Goal: Transaction & Acquisition: Purchase product/service

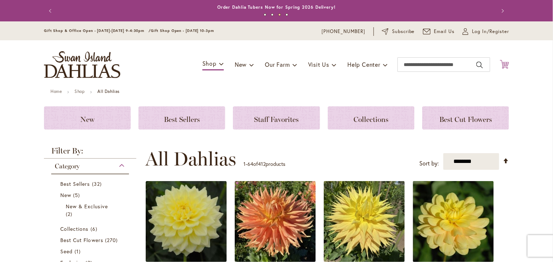
click at [500, 66] on icon "Cart .cls-1 { fill: #231f20; }" at bounding box center [504, 64] width 9 height 9
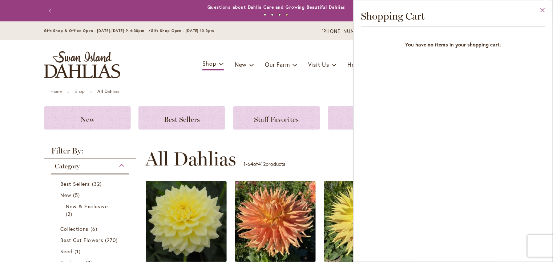
click at [542, 9] on button "Close" at bounding box center [542, 11] width 20 height 23
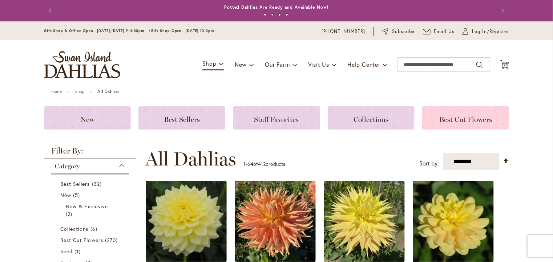
click at [450, 122] on span "Best Cut Flowers" at bounding box center [465, 119] width 53 height 9
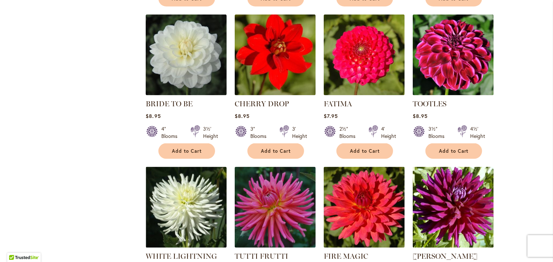
scroll to position [430, 0]
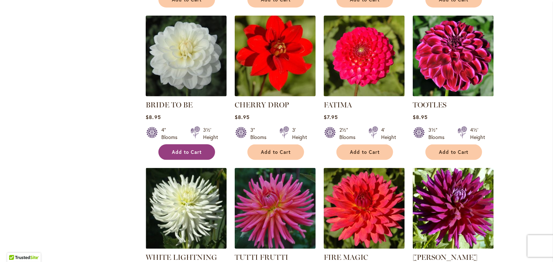
click at [173, 149] on span "Add to Cart" at bounding box center [187, 152] width 30 height 6
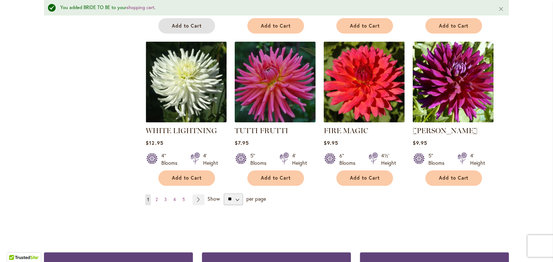
scroll to position [582, 0]
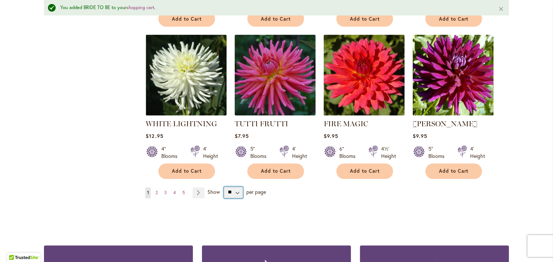
click at [232, 192] on select "** ** ** **" at bounding box center [233, 193] width 19 height 12
select select "**"
click at [224, 187] on select "** ** ** **" at bounding box center [233, 193] width 19 height 12
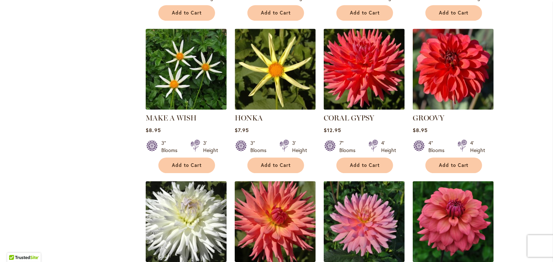
scroll to position [1034, 0]
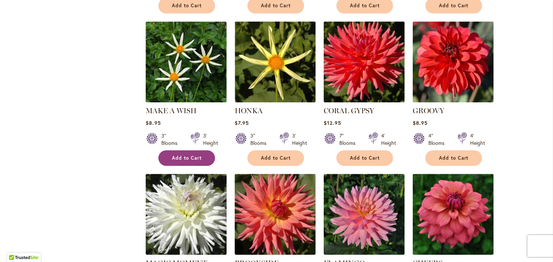
click at [164, 153] on button "Add to Cart" at bounding box center [186, 158] width 57 height 16
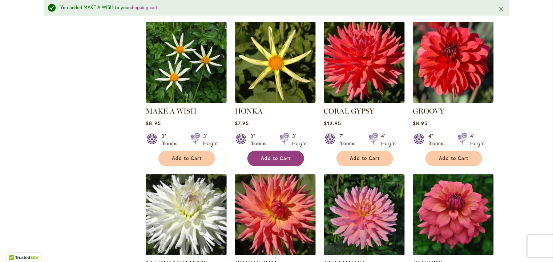
click at [264, 157] on button "Add to Cart" at bounding box center [275, 159] width 57 height 16
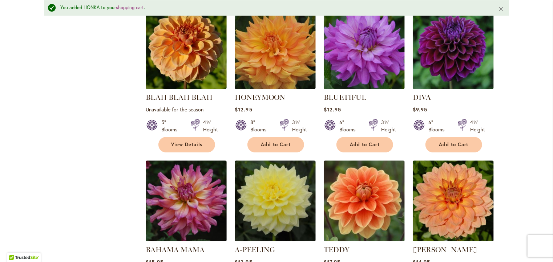
scroll to position [2432, 0]
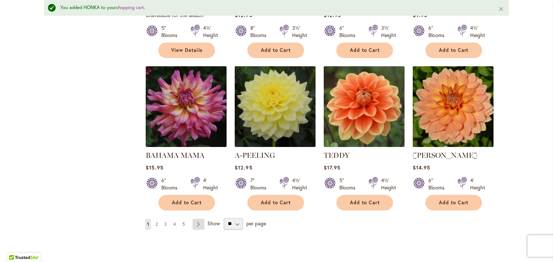
click at [193, 219] on link "Page Next" at bounding box center [198, 224] width 12 height 11
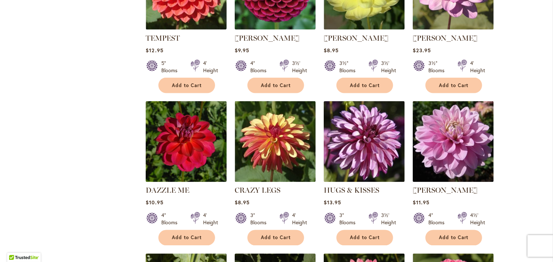
scroll to position [1971, 0]
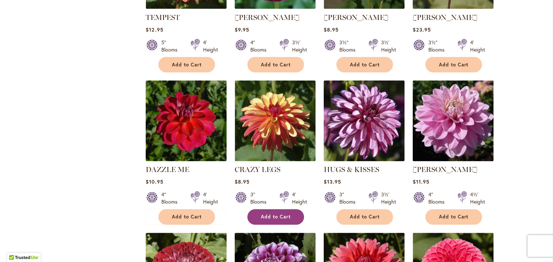
click at [256, 210] on button "Add to Cart" at bounding box center [275, 218] width 57 height 16
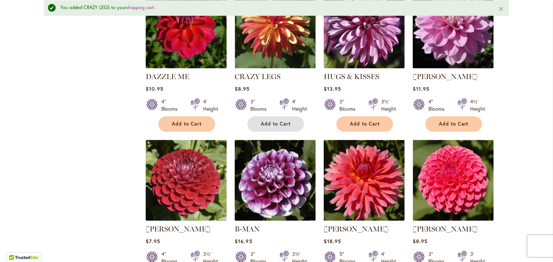
scroll to position [2094, 0]
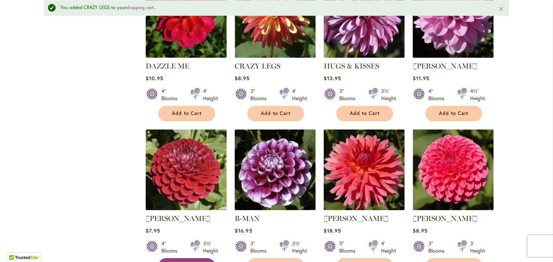
click at [188, 262] on span "Add to Cart" at bounding box center [187, 266] width 30 height 6
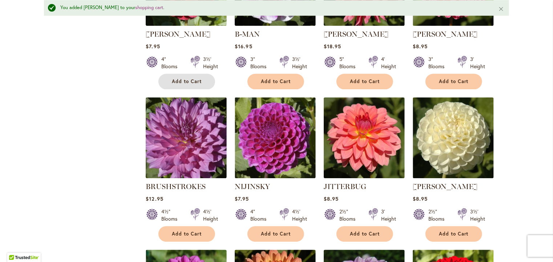
scroll to position [2289, 0]
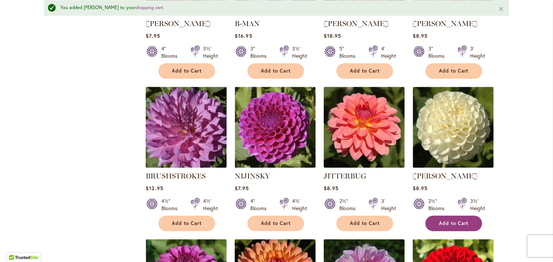
click at [460, 216] on button "Add to Cart" at bounding box center [453, 224] width 57 height 16
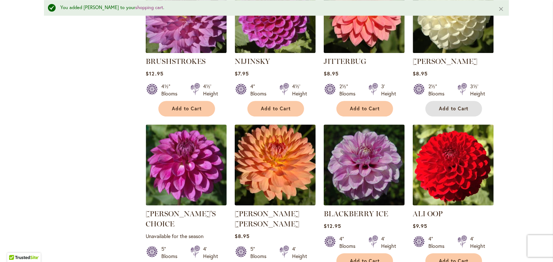
scroll to position [2426, 0]
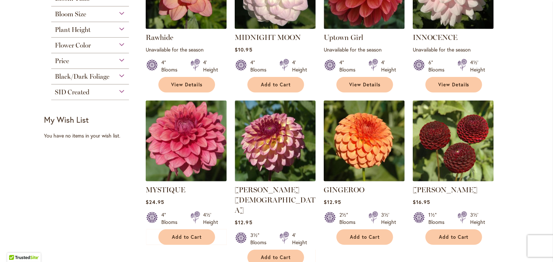
scroll to position [196, 0]
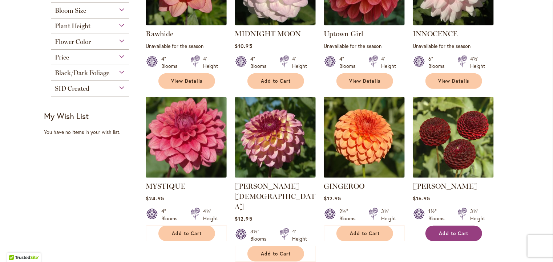
click at [442, 233] on span "Add to Cart" at bounding box center [454, 234] width 30 height 6
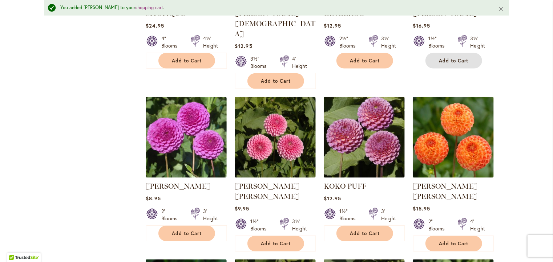
scroll to position [392, 0]
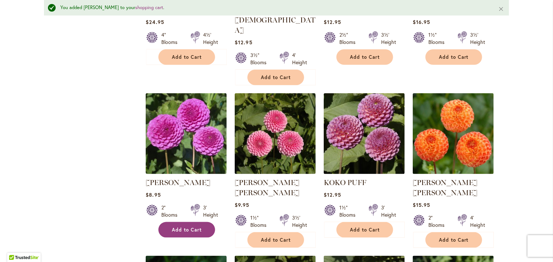
click at [183, 227] on span "Add to Cart" at bounding box center [187, 230] width 30 height 6
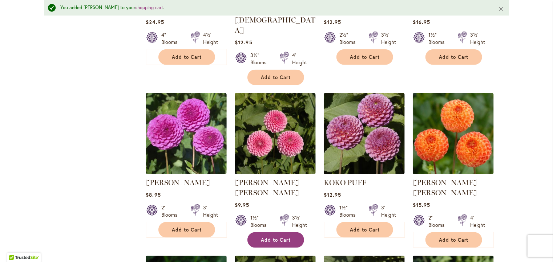
click at [265, 237] on span "Add to Cart" at bounding box center [276, 240] width 30 height 6
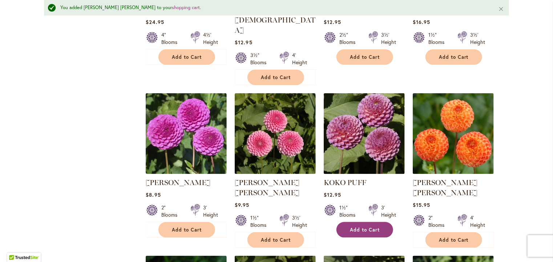
click at [352, 227] on span "Add to Cart" at bounding box center [365, 230] width 30 height 6
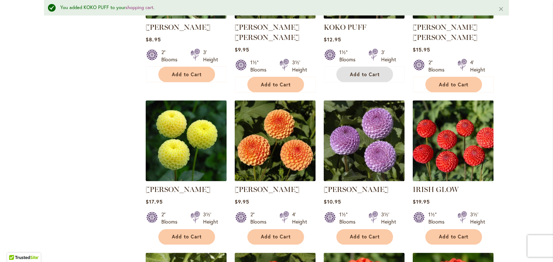
scroll to position [550, 0]
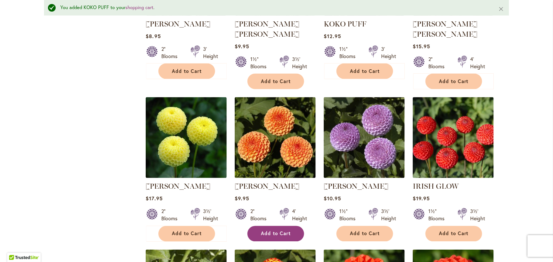
click at [279, 231] on span "Add to Cart" at bounding box center [276, 234] width 30 height 6
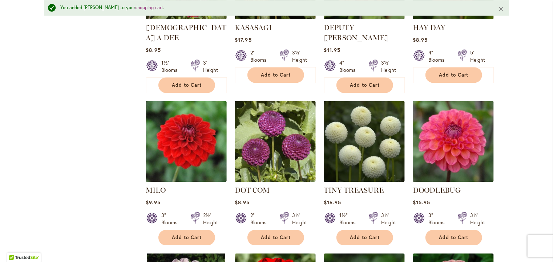
scroll to position [866, 0]
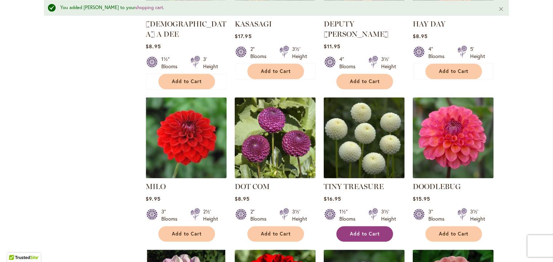
click at [361, 226] on button "Add to Cart" at bounding box center [364, 234] width 57 height 16
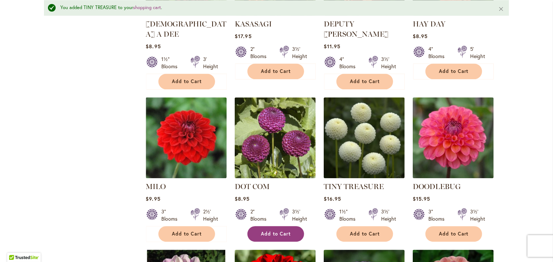
click at [261, 231] on span "Add to Cart" at bounding box center [276, 234] width 30 height 6
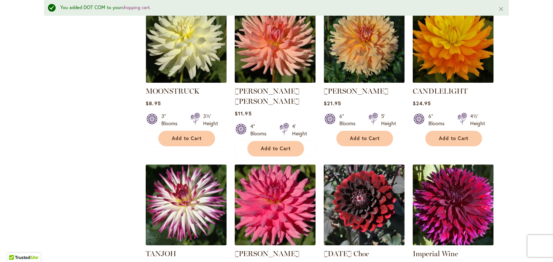
scroll to position [2381, 0]
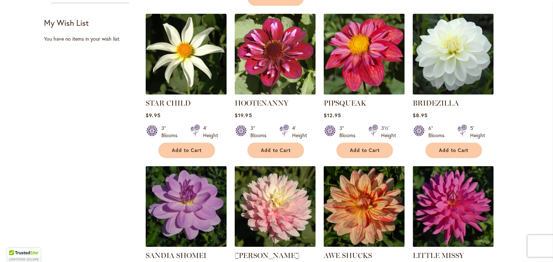
scroll to position [296, 0]
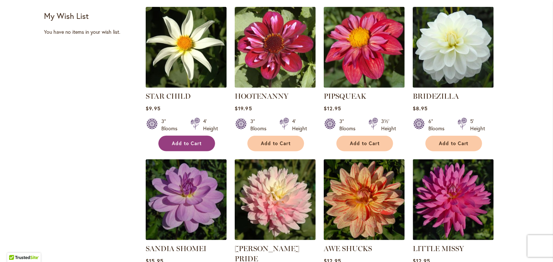
click at [174, 141] on span "Add to Cart" at bounding box center [187, 144] width 30 height 6
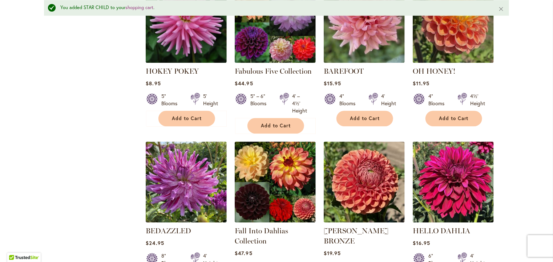
scroll to position [2411, 0]
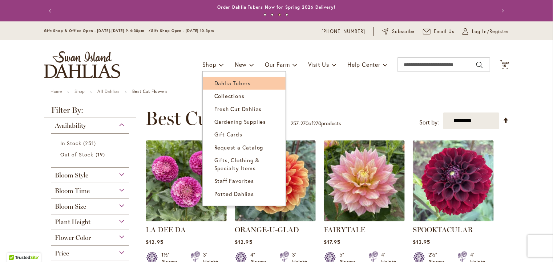
click at [214, 83] on span "Dahlia Tubers" at bounding box center [232, 83] width 36 height 7
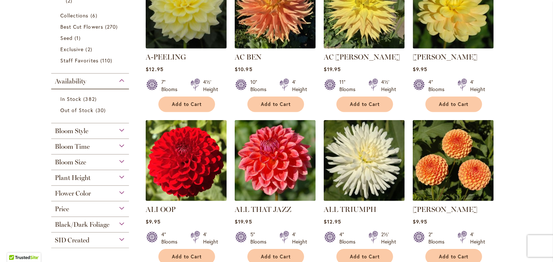
scroll to position [220, 0]
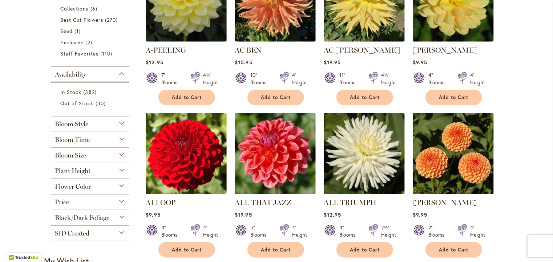
click at [116, 122] on div "Bloom Style" at bounding box center [90, 123] width 78 height 12
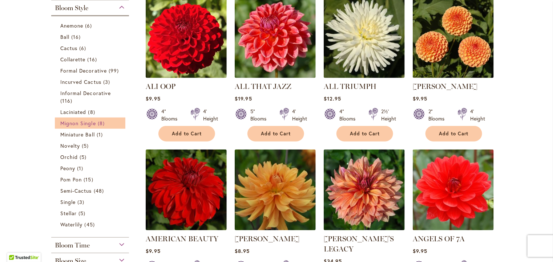
click at [89, 123] on span "Mignon Single" at bounding box center [78, 123] width 36 height 7
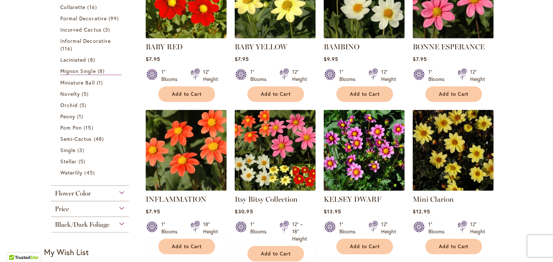
scroll to position [207, 0]
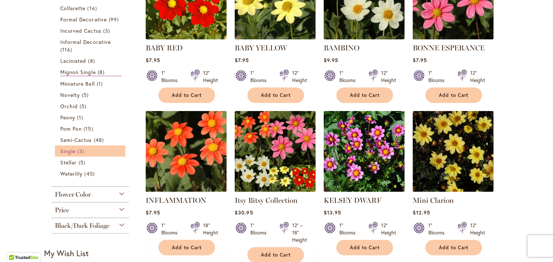
click at [68, 151] on span "Single" at bounding box center [67, 151] width 15 height 7
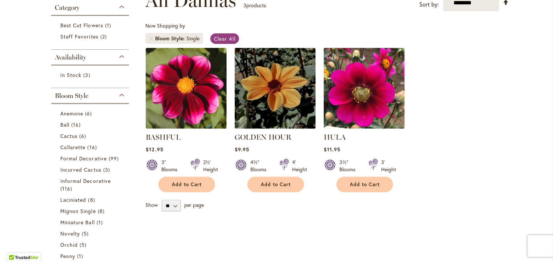
scroll to position [122, 0]
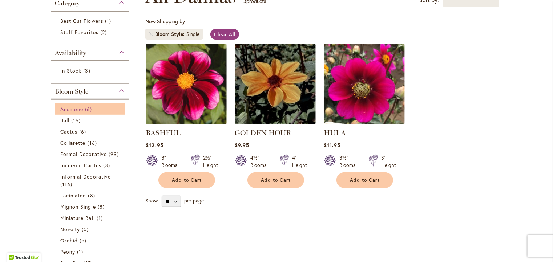
click at [75, 108] on span "Anemone" at bounding box center [71, 109] width 23 height 7
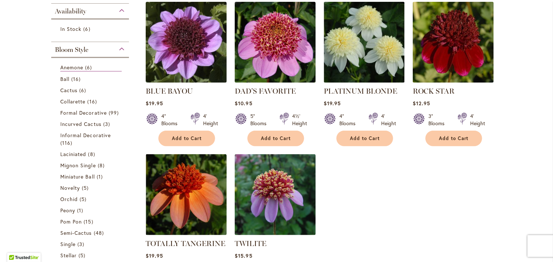
scroll to position [162, 0]
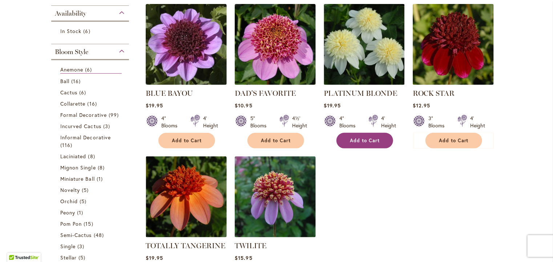
click at [375, 138] on span "Add to Cart" at bounding box center [365, 141] width 30 height 6
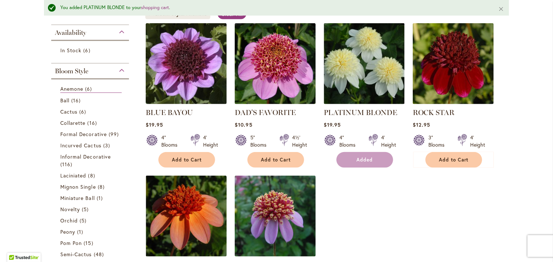
scroll to position [181, 0]
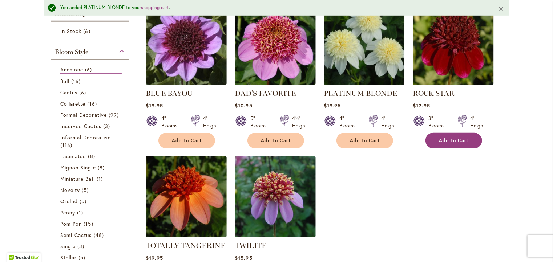
click at [462, 142] on span "Add to Cart" at bounding box center [454, 141] width 30 height 6
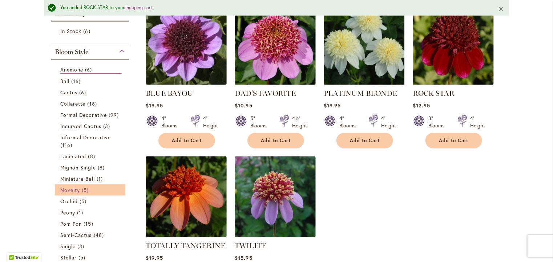
click at [73, 189] on span "Novelty" at bounding box center [70, 190] width 20 height 7
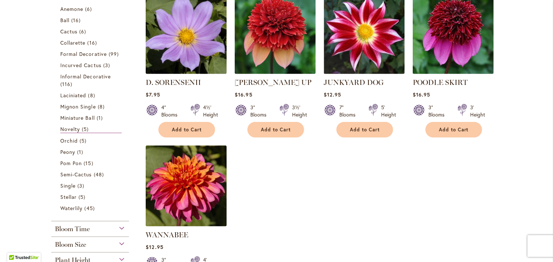
scroll to position [158, 0]
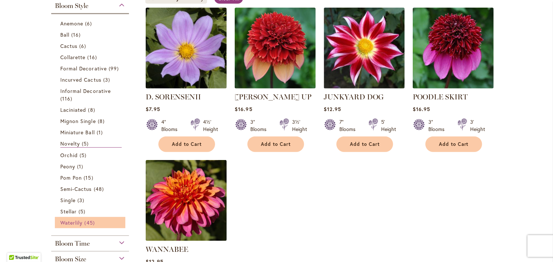
click at [71, 222] on span "Waterlily" at bounding box center [71, 222] width 22 height 7
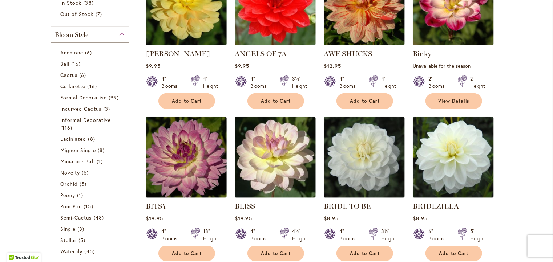
scroll to position [214, 0]
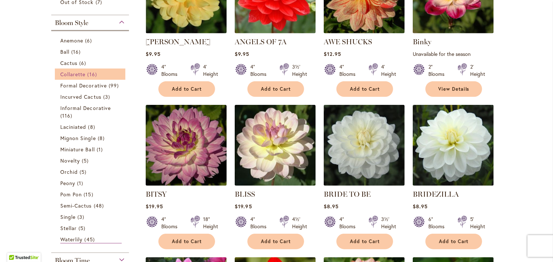
click at [88, 74] on span "16 items" at bounding box center [93, 74] width 11 height 8
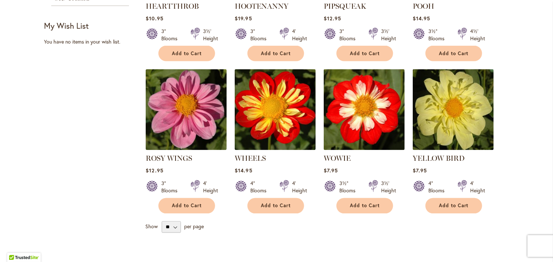
scroll to position [555, 0]
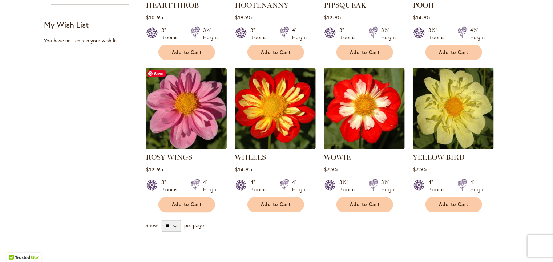
click at [163, 125] on img at bounding box center [186, 108] width 85 height 85
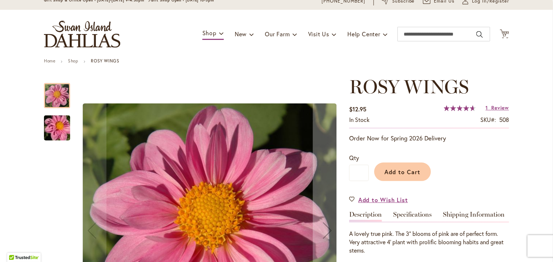
scroll to position [22, 0]
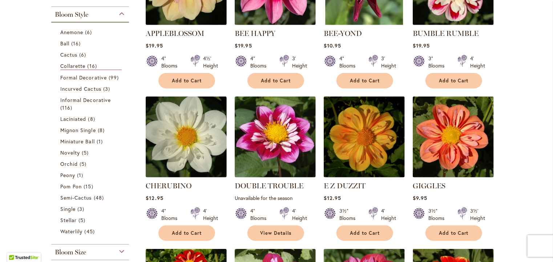
scroll to position [232, 0]
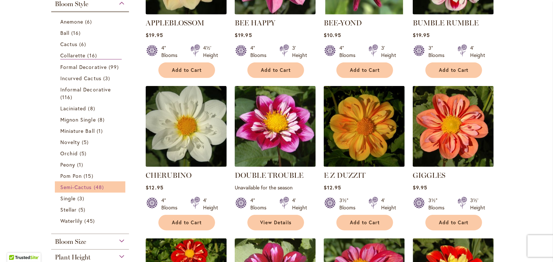
click at [90, 185] on link "Semi-Cactus 48 items" at bounding box center [90, 187] width 61 height 8
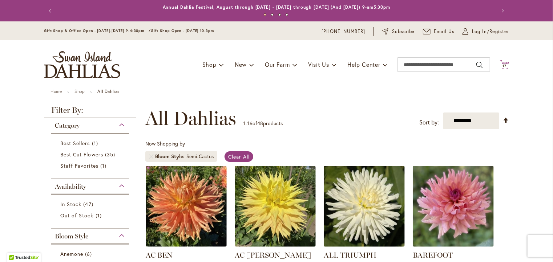
click at [500, 62] on icon at bounding box center [504, 64] width 9 height 9
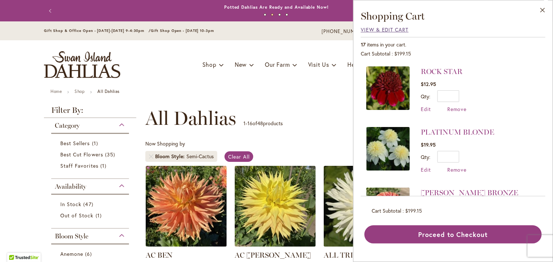
click at [388, 28] on span "View & Edit Cart" at bounding box center [385, 29] width 48 height 7
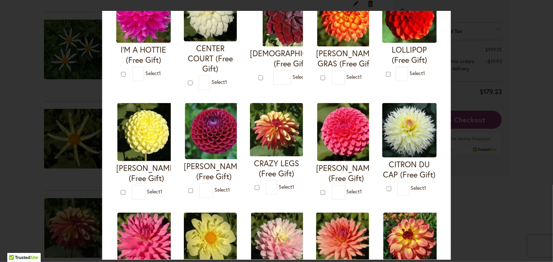
scroll to position [119, 0]
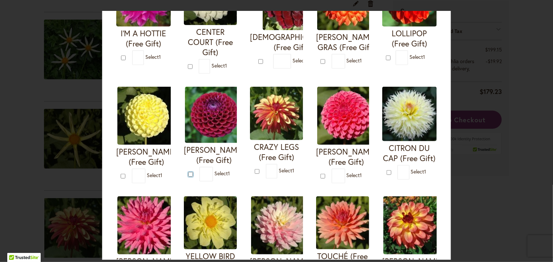
type input "*"
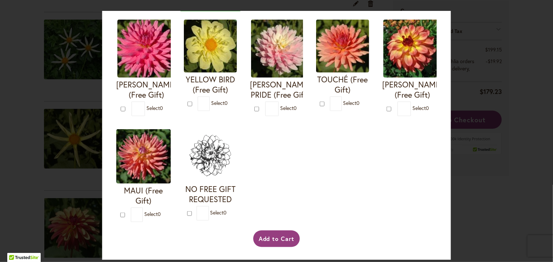
scroll to position [401, 0]
click at [279, 237] on button "Add to Cart" at bounding box center [276, 239] width 47 height 17
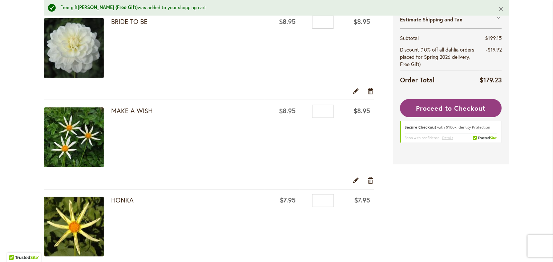
scroll to position [182, 0]
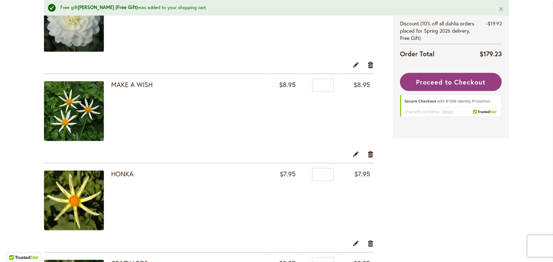
click at [367, 242] on link "Remove item" at bounding box center [370, 244] width 7 height 8
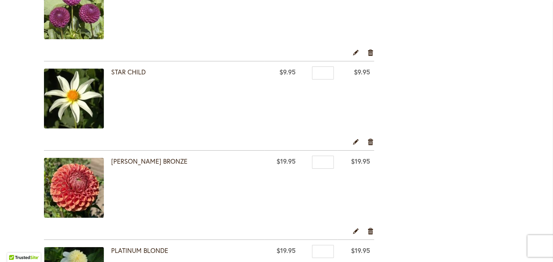
scroll to position [1174, 0]
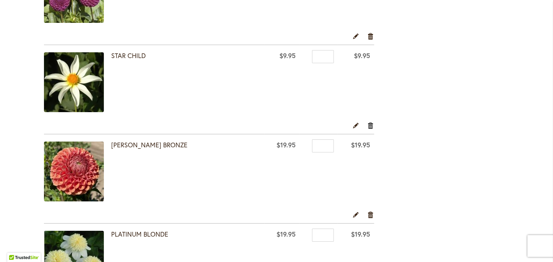
click at [367, 123] on link "Remove item" at bounding box center [370, 125] width 7 height 8
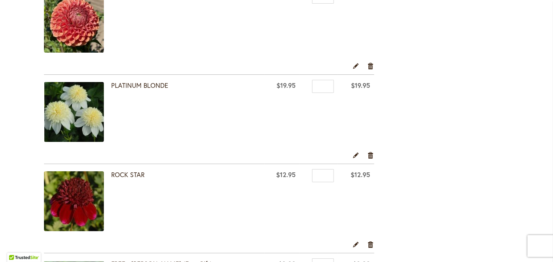
scroll to position [1284, 0]
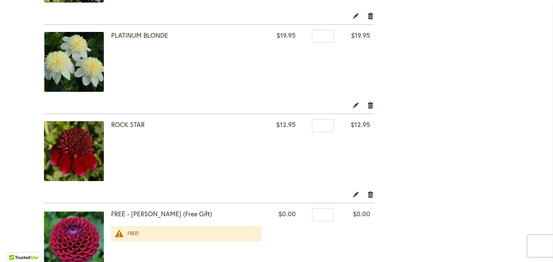
click at [367, 190] on link "Remove item" at bounding box center [370, 194] width 7 height 8
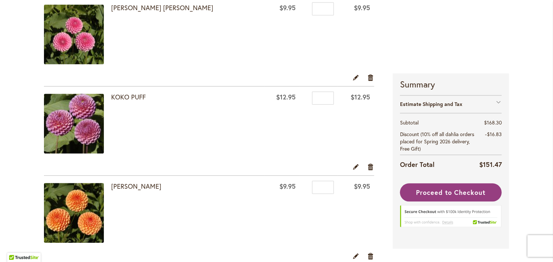
scroll to position [790, 0]
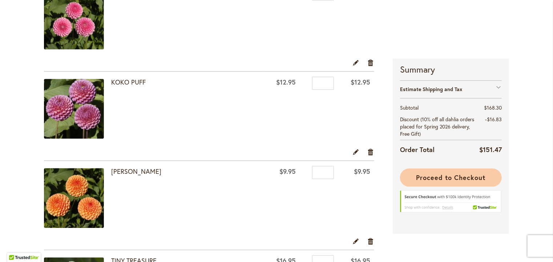
click at [452, 175] on span "Proceed to Checkout" at bounding box center [450, 177] width 69 height 9
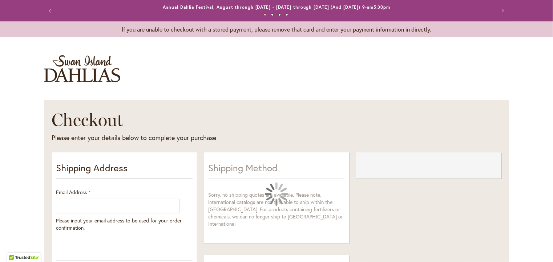
select select "**"
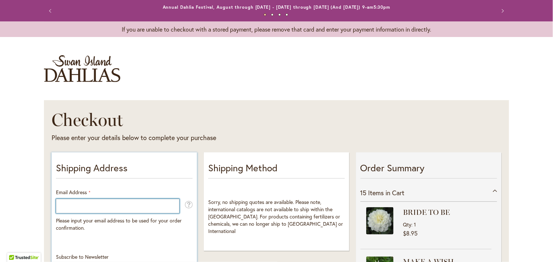
click at [105, 201] on input "Email Address" at bounding box center [117, 206] width 123 height 15
type input "**********"
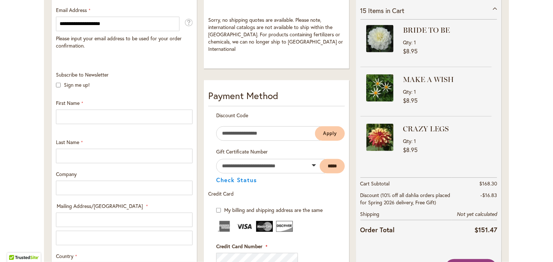
scroll to position [183, 0]
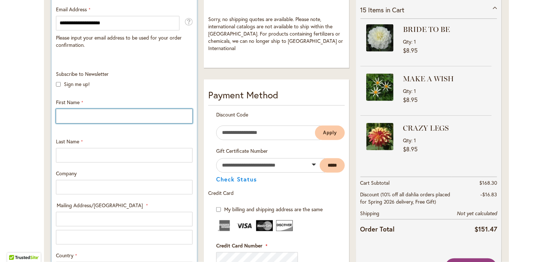
click at [87, 114] on input "First Name" at bounding box center [124, 116] width 137 height 15
type input "*****"
type input "*******"
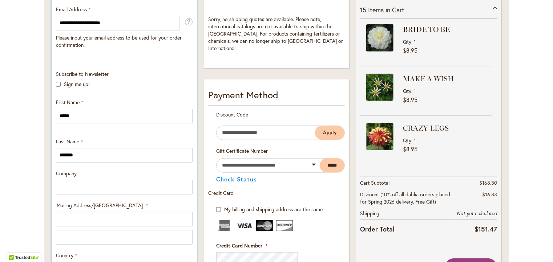
type input "**********"
select select "**"
type input "********"
type input "**********"
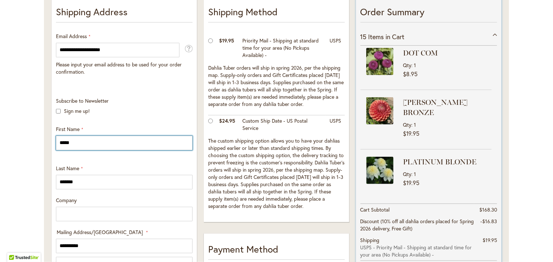
scroll to position [555, 0]
